Goal: Navigation & Orientation: Find specific page/section

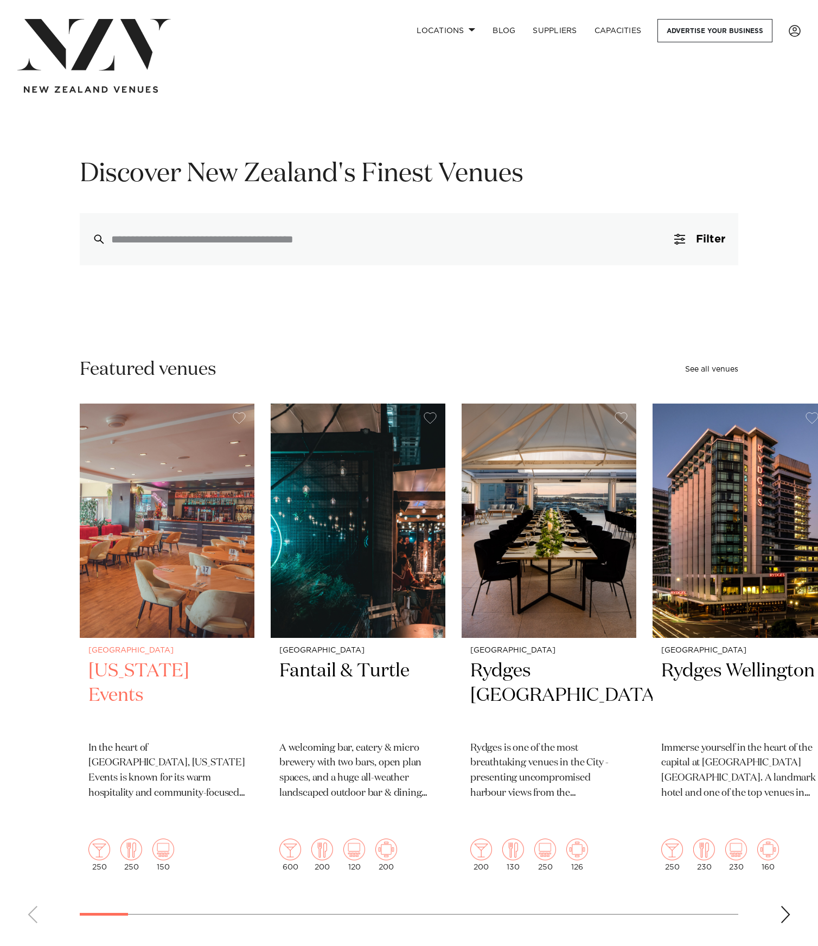
click at [228, 469] on img "1 / 47" at bounding box center [167, 521] width 175 height 234
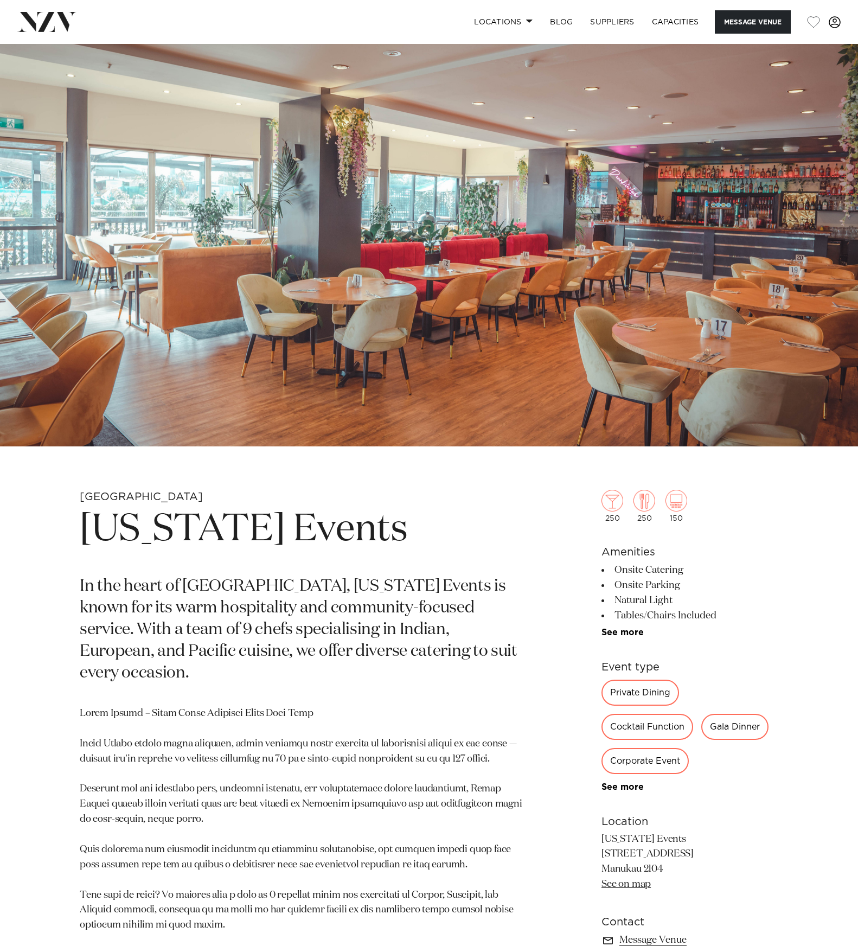
click at [818, 25] on span at bounding box center [835, 22] width 12 height 12
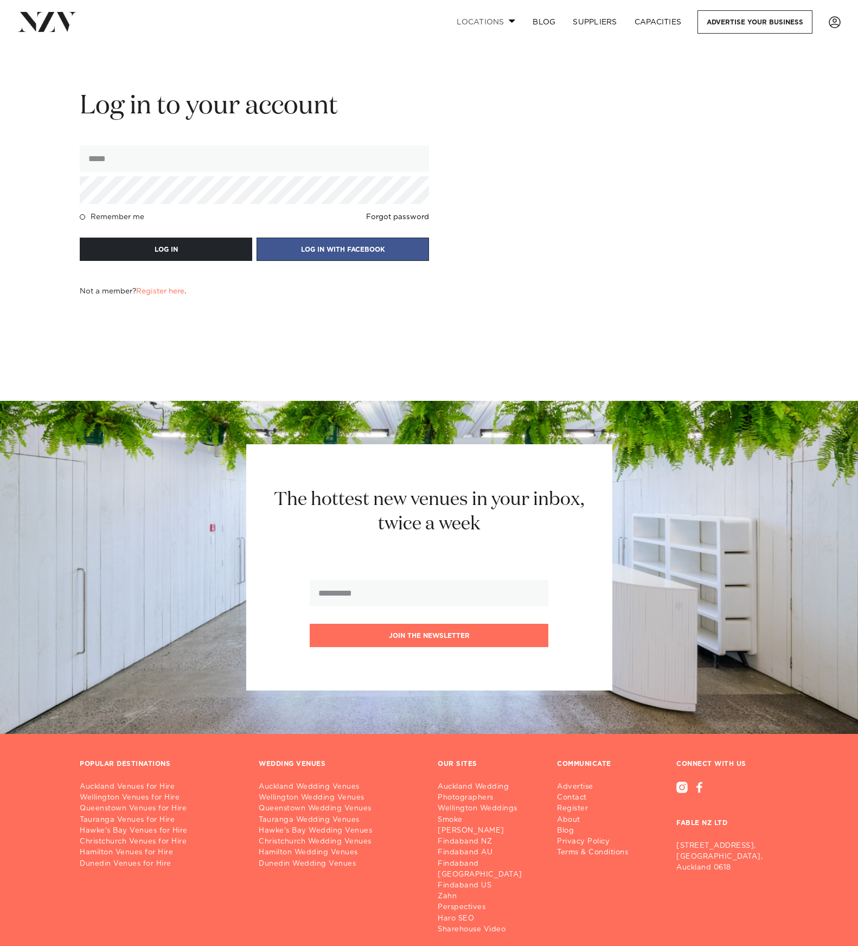
click at [481, 19] on link "Locations" at bounding box center [486, 21] width 76 height 23
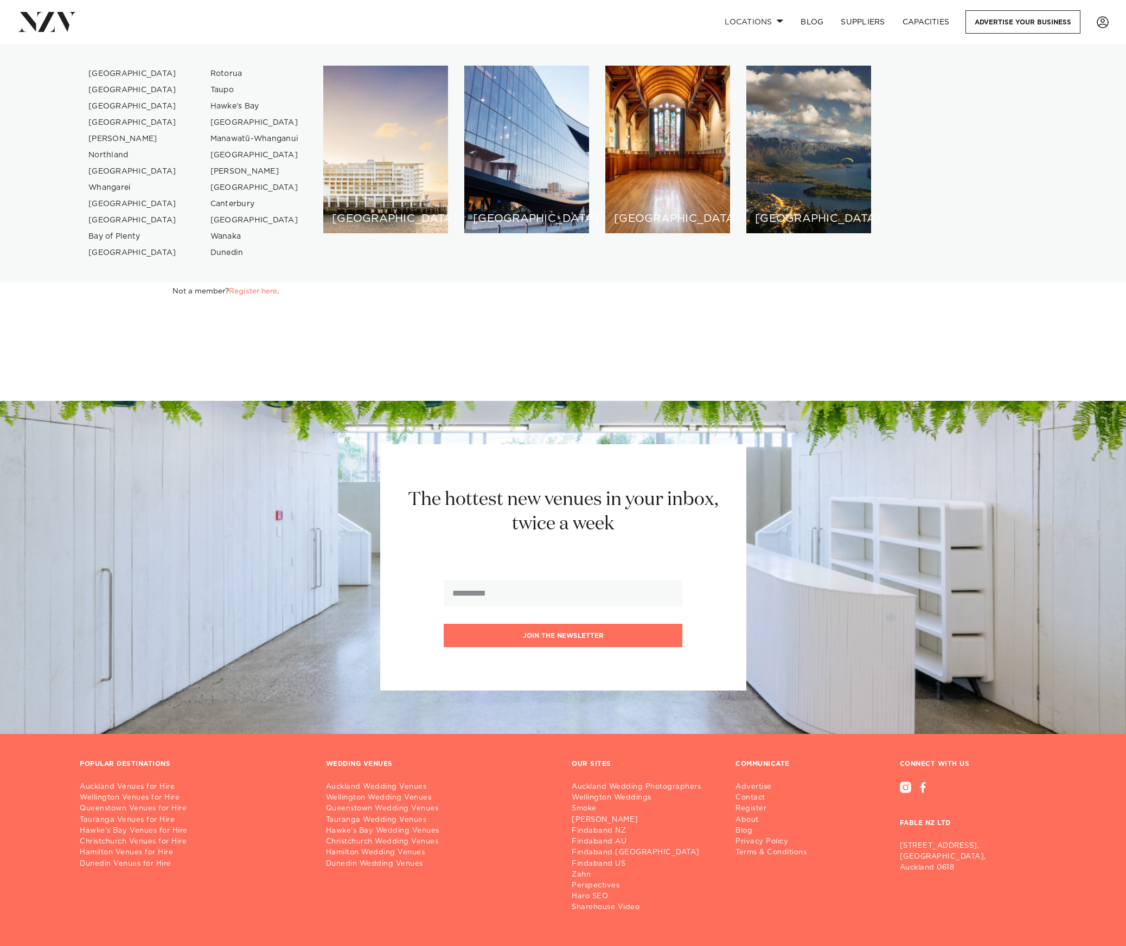
click at [858, 340] on body "Locations Auckland Wellington Christchurch Queenstown Hamilton Northland Bay of…" at bounding box center [563, 498] width 1126 height 997
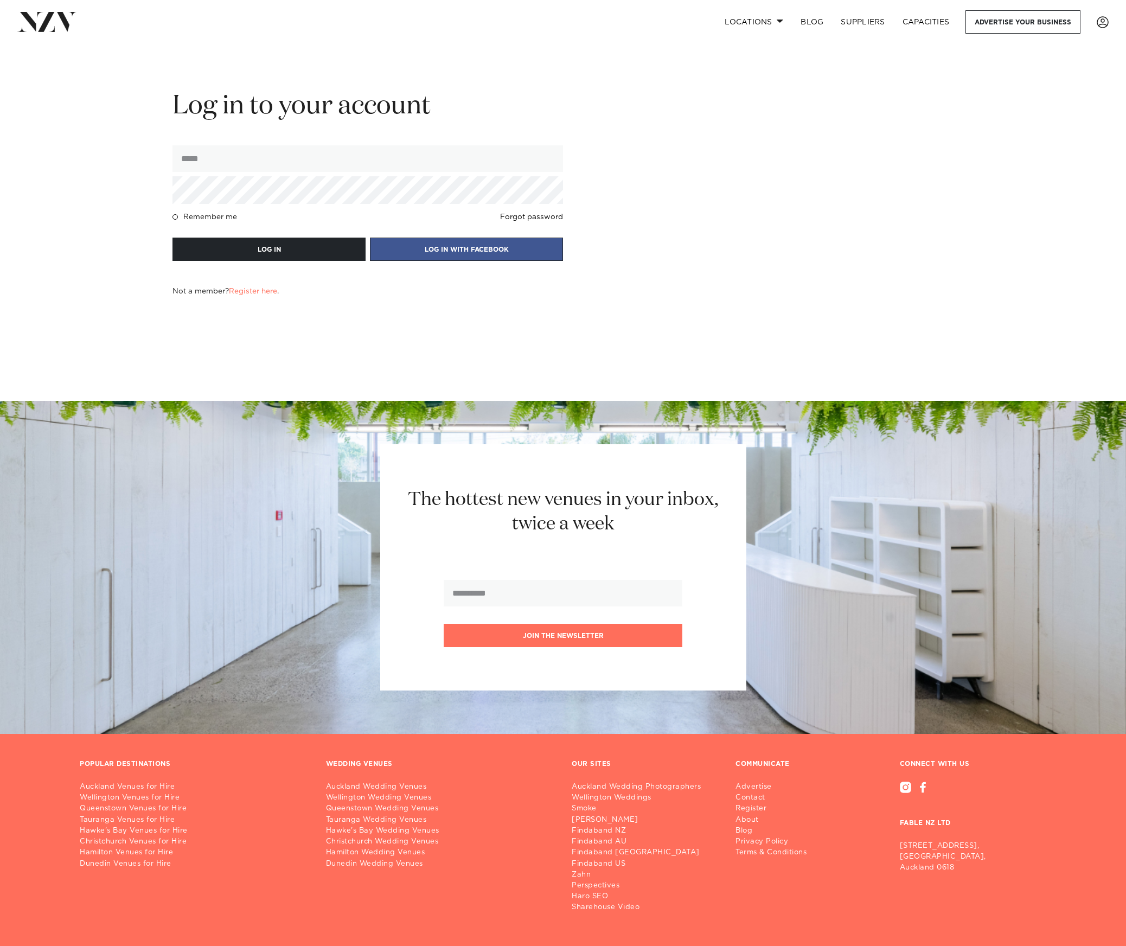
click at [32, 31] on img at bounding box center [46, 22] width 59 height 20
